Goal: Information Seeking & Learning: Learn about a topic

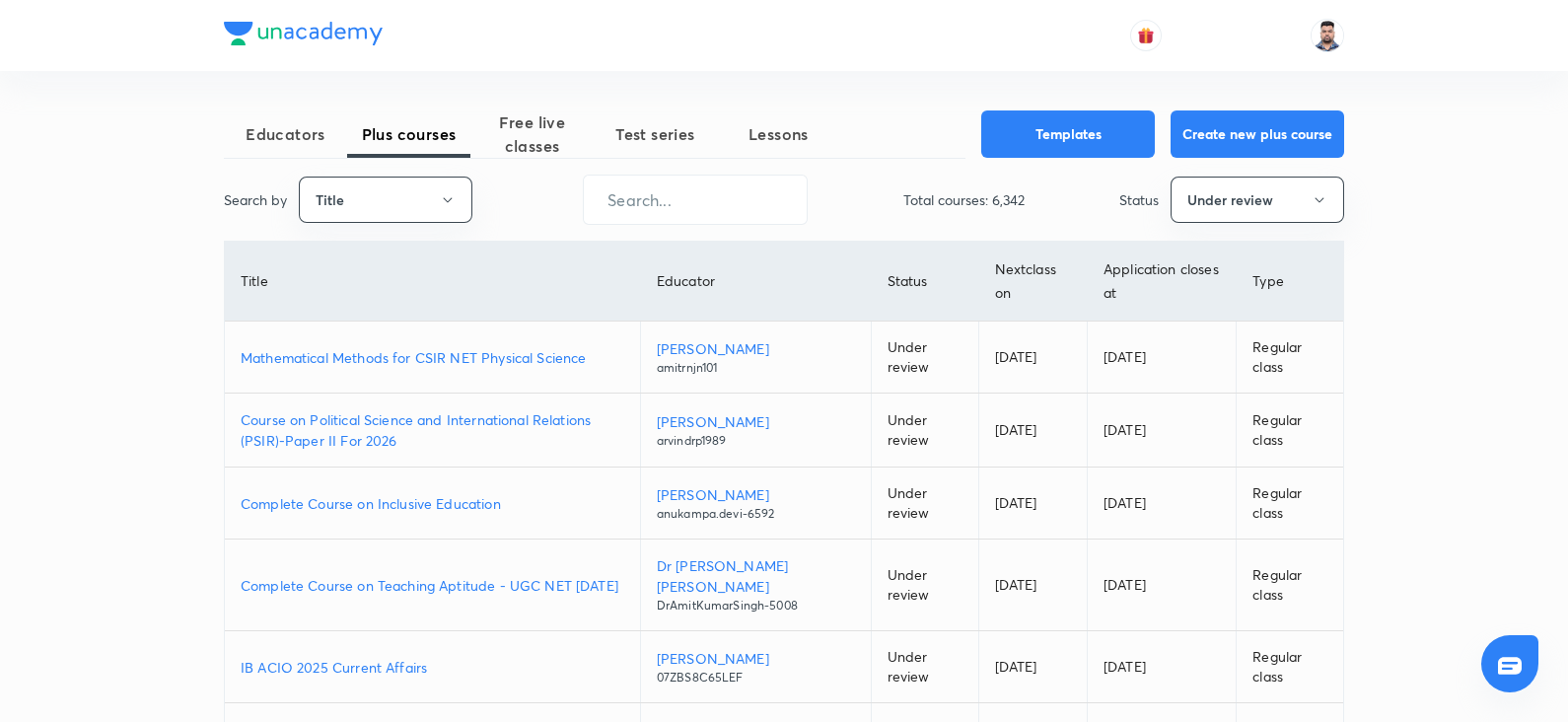
click at [943, 87] on div "Educators Plus courses Free live classes Test series Lessons Templates Create n…" at bounding box center [784, 599] width 1120 height 1056
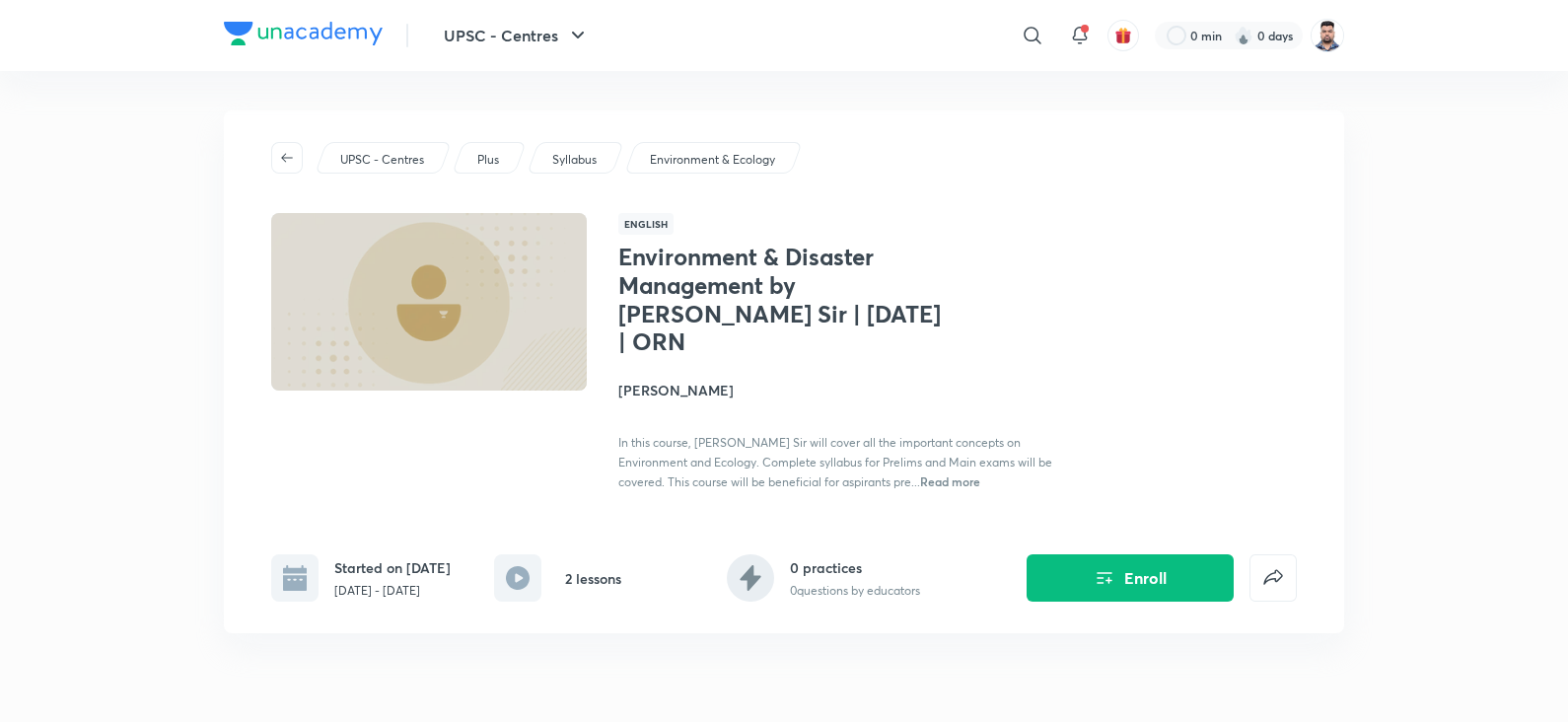
click at [1029, 247] on div "Environment & Disaster Management by Vineet Thaploo Sir | September 2025 | ORN …" at bounding box center [839, 367] width 442 height 249
click at [1061, 569] on button "Enroll" at bounding box center [1130, 576] width 207 height 47
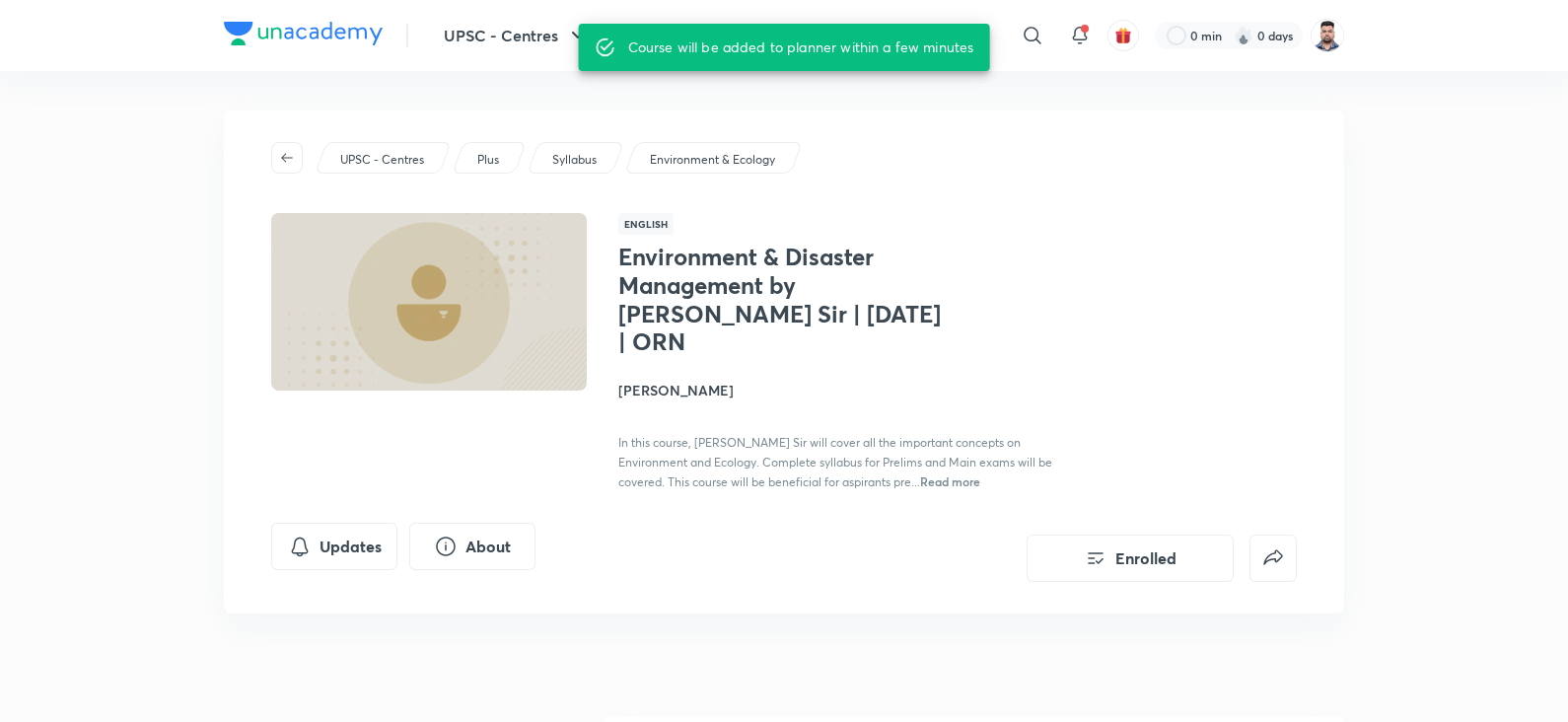
click at [238, 37] on img at bounding box center [303, 34] width 159 height 24
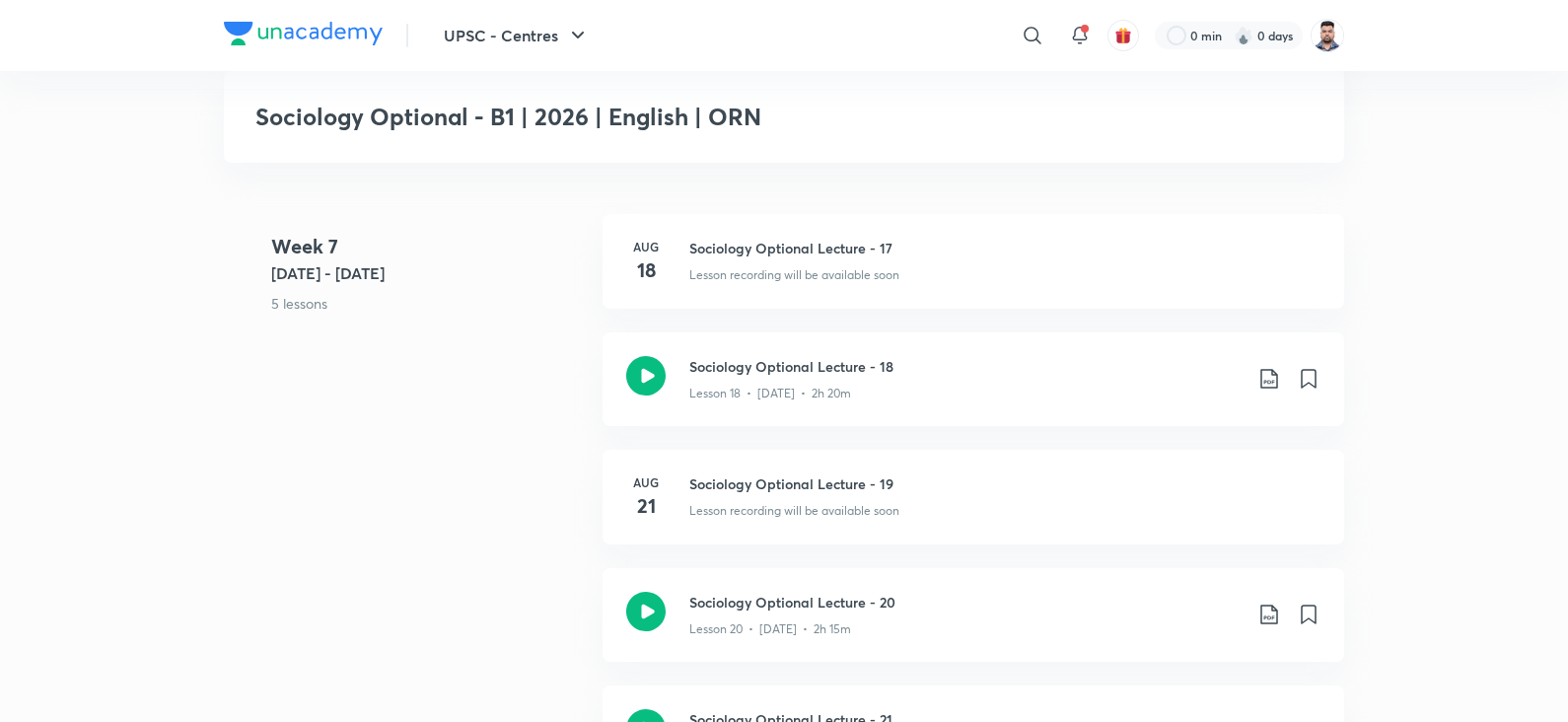
scroll to position [2962, 0]
click at [639, 491] on h4 "21" at bounding box center [646, 505] width 40 height 30
click at [529, 494] on div "Week 7 Aug 18 - 24 5 lessons Aug 18 Sociology Optional Lecture - 17 Lesson reco…" at bounding box center [784, 508] width 1120 height 589
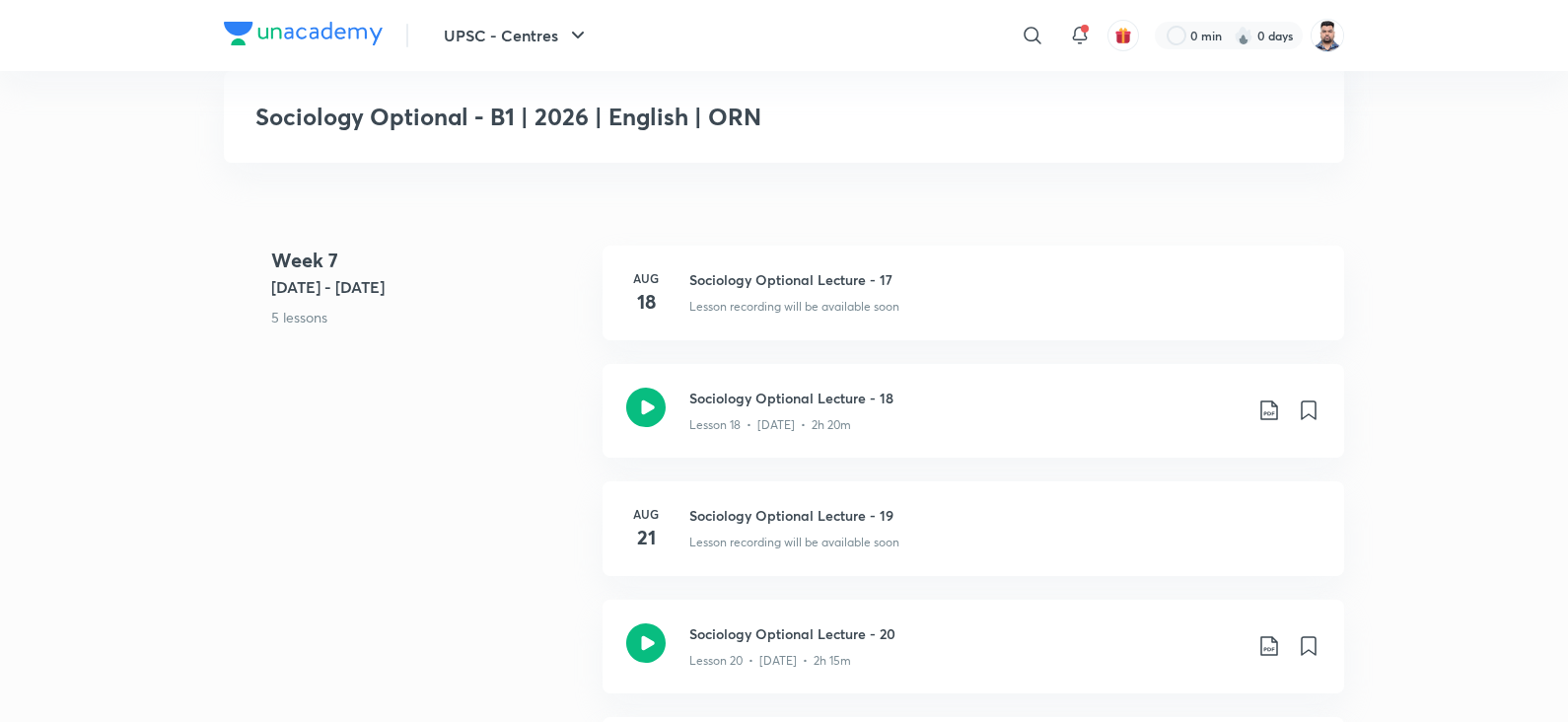
scroll to position [2928, 0]
click at [1385, 314] on div "UPSC - Centres ​ 0 min 0 days Sociology Optional - B1 | 2026 | English | ORN UP…" at bounding box center [784, 77] width 1568 height 6009
click at [651, 312] on h4 "18" at bounding box center [646, 303] width 40 height 30
click at [652, 543] on h4 "21" at bounding box center [646, 539] width 40 height 30
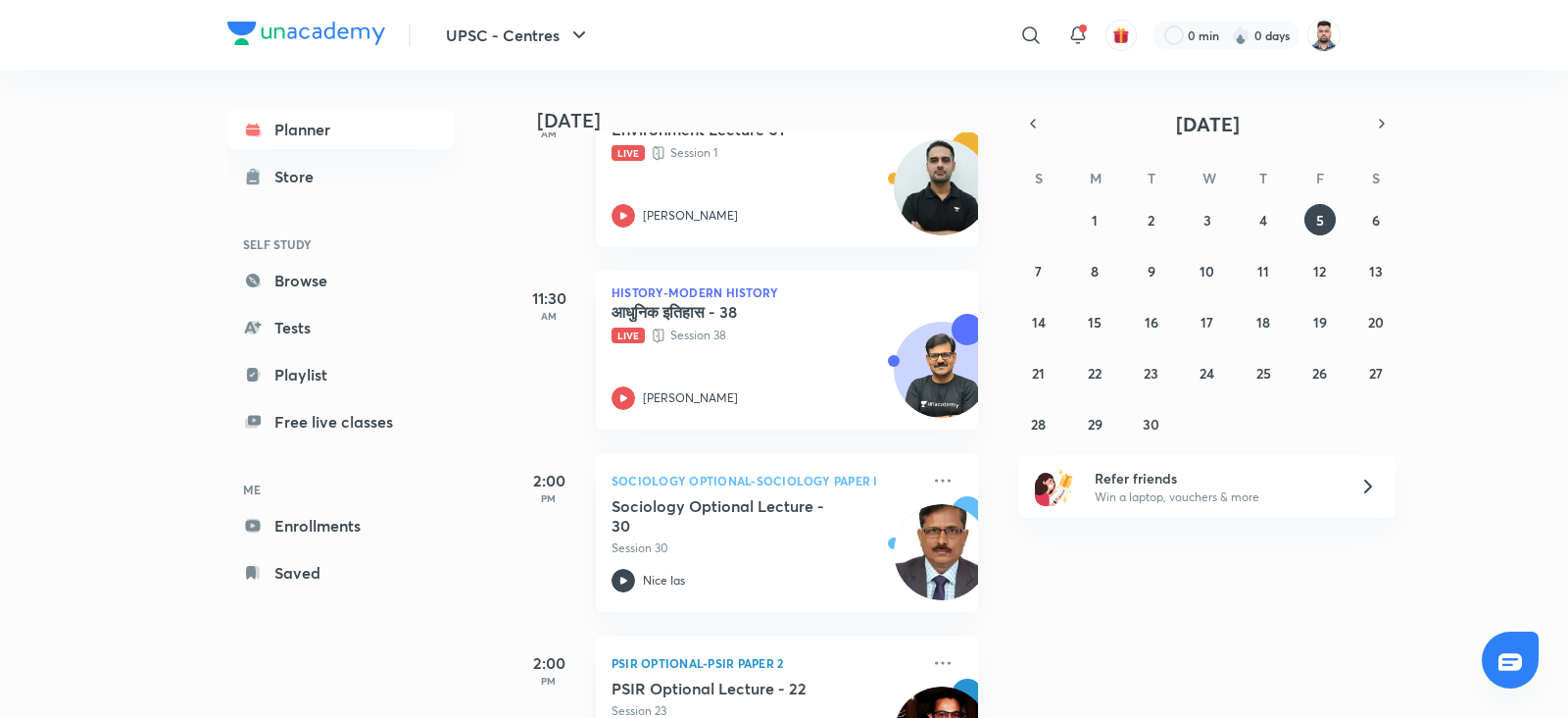
scroll to position [559, 0]
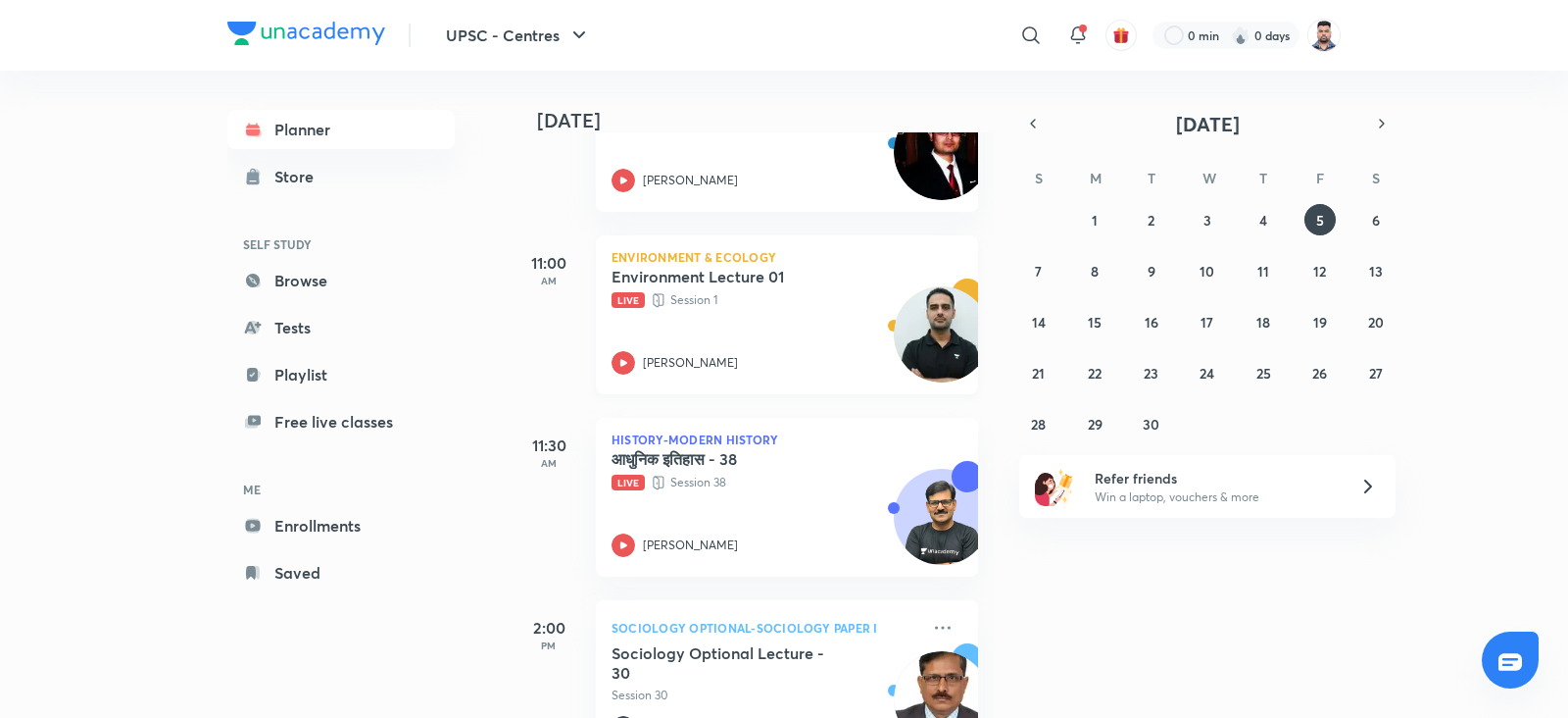
click at [622, 359] on icon at bounding box center [623, 361] width 7 height 7
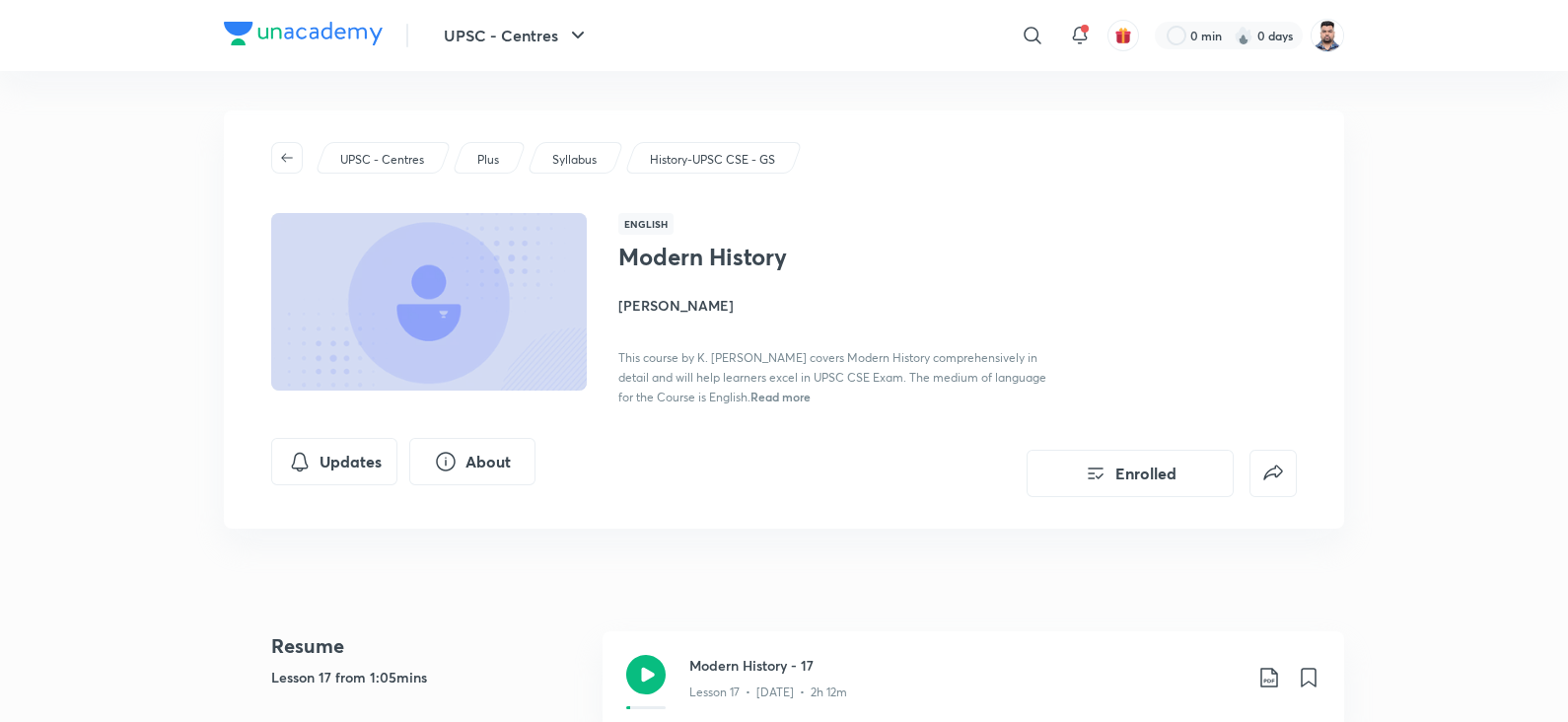
click at [963, 150] on div "UPSC - Centres Plus Syllabus History-UPSC CSE - GS" at bounding box center [784, 158] width 1026 height 32
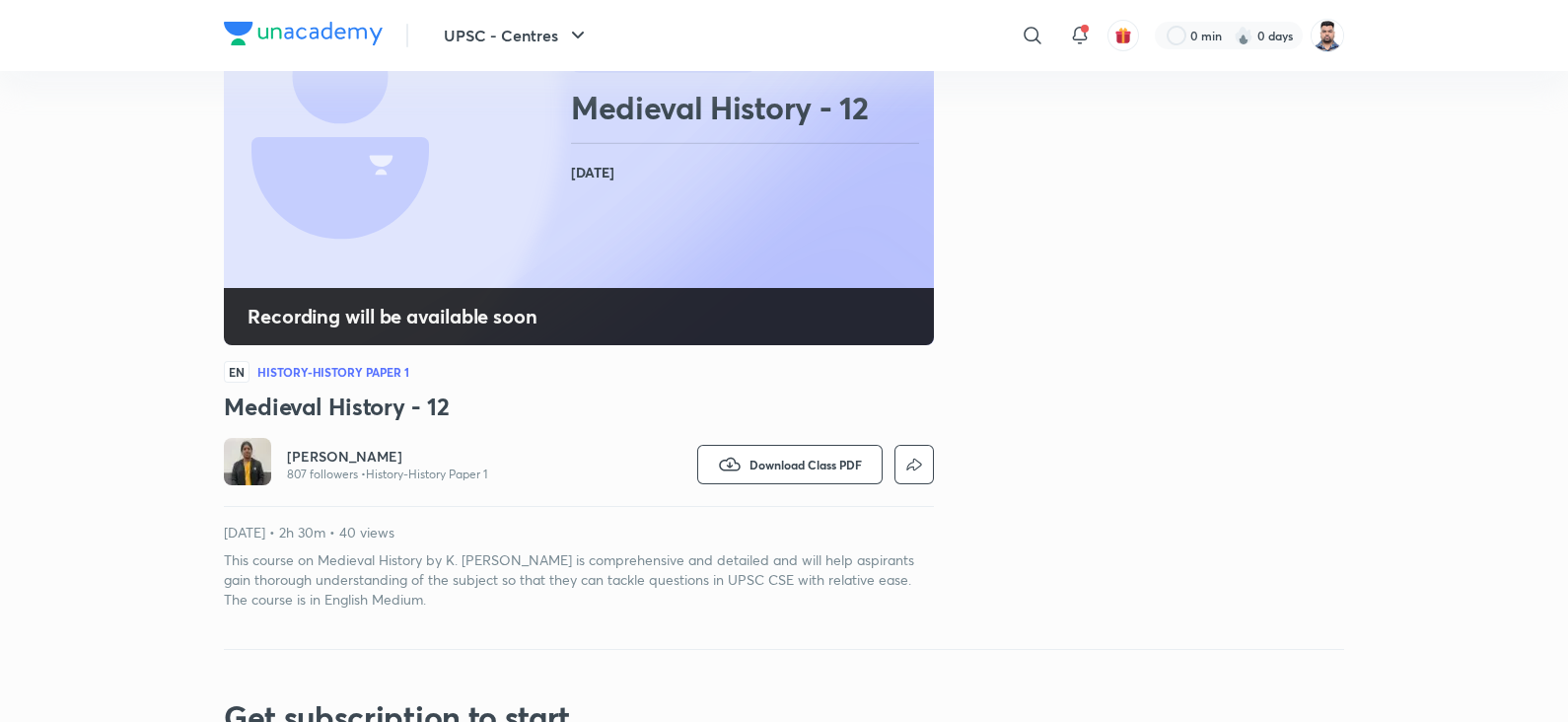
scroll to position [265, 0]
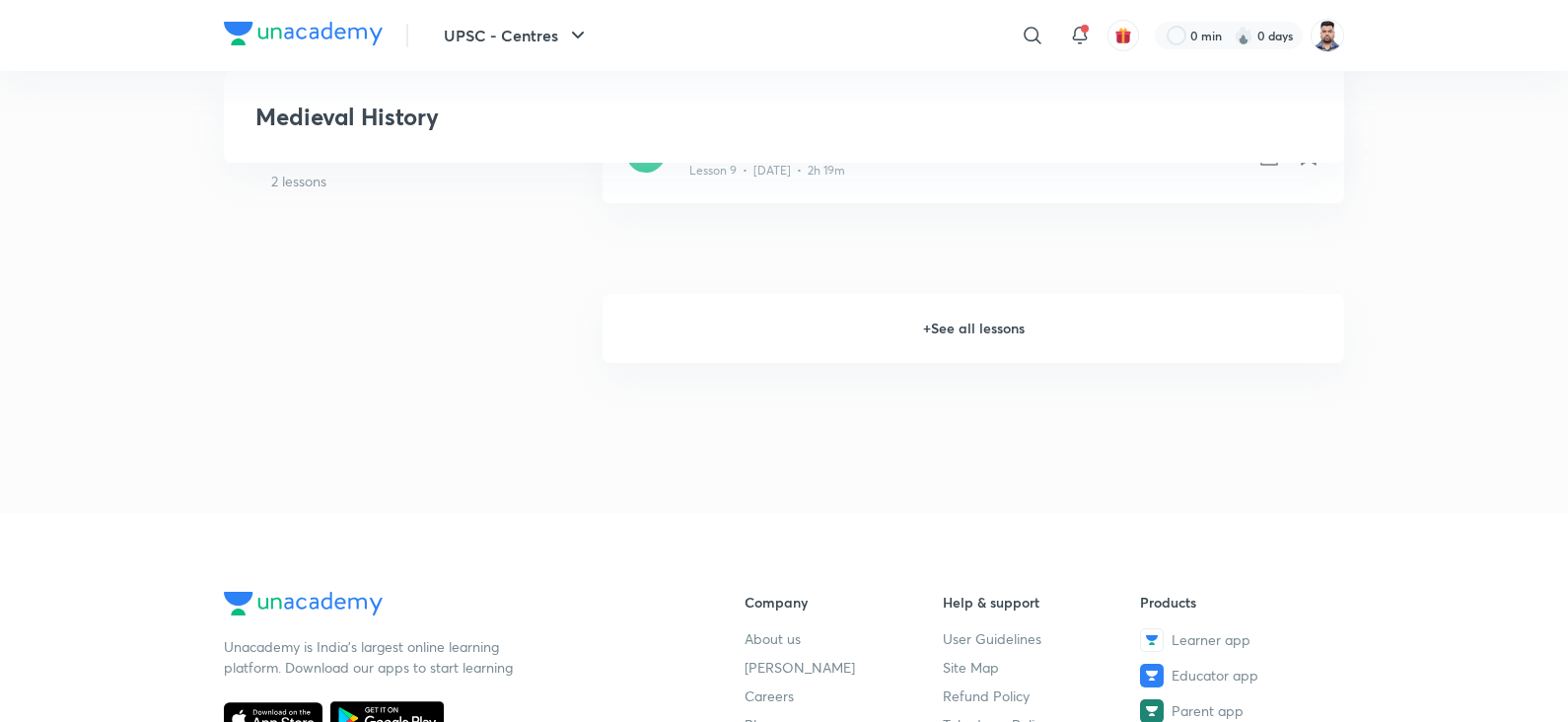
scroll to position [1695, 0]
click at [966, 320] on h6 "+ See all lessons" at bounding box center [973, 326] width 742 height 69
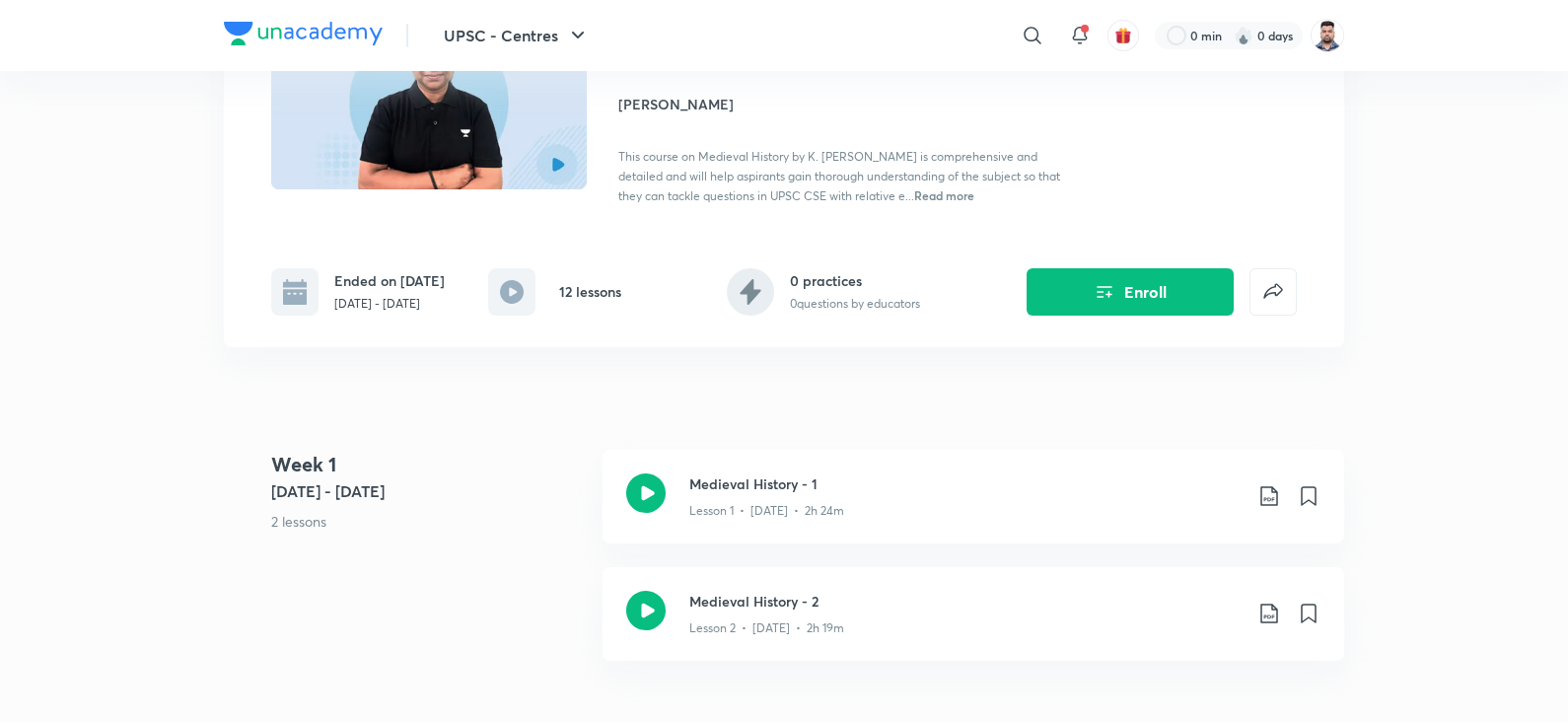
scroll to position [0, 0]
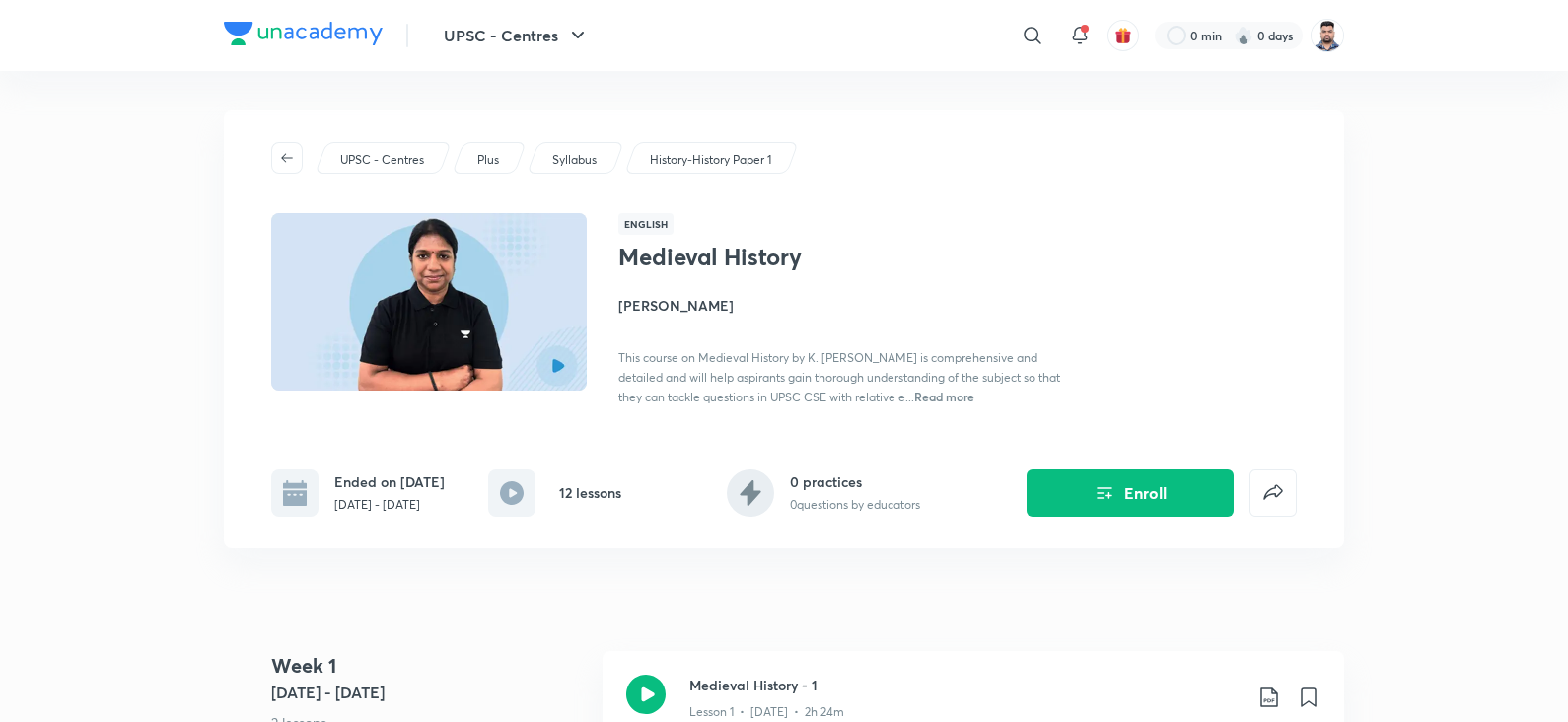
click at [800, 365] on div "This course on Medieval History by K. [PERSON_NAME] is comprehensive and detail…" at bounding box center [839, 376] width 442 height 59
click at [832, 351] on span "This course on Medieval History by K. [PERSON_NAME] is comprehensive and detail…" at bounding box center [839, 376] width 442 height 54
